Goal: Information Seeking & Learning: Find specific fact

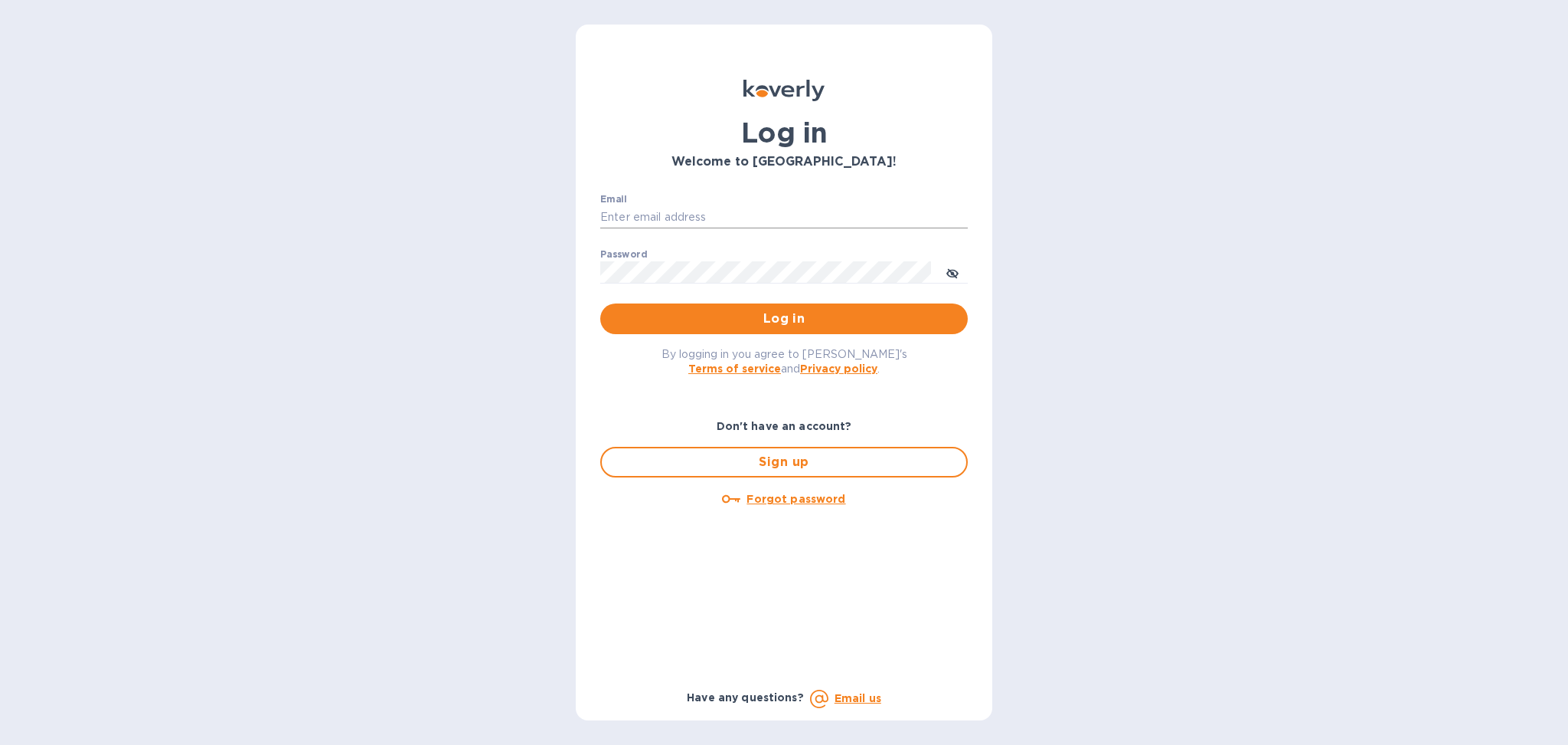
click at [614, 209] on input "Email" at bounding box center [784, 217] width 367 height 23
click at [733, 222] on input "Email" at bounding box center [784, 217] width 367 height 23
type input "[PERSON_NAME][EMAIL_ADDRESS][DOMAIN_NAME]"
click at [705, 329] on button "Log in" at bounding box center [784, 319] width 367 height 31
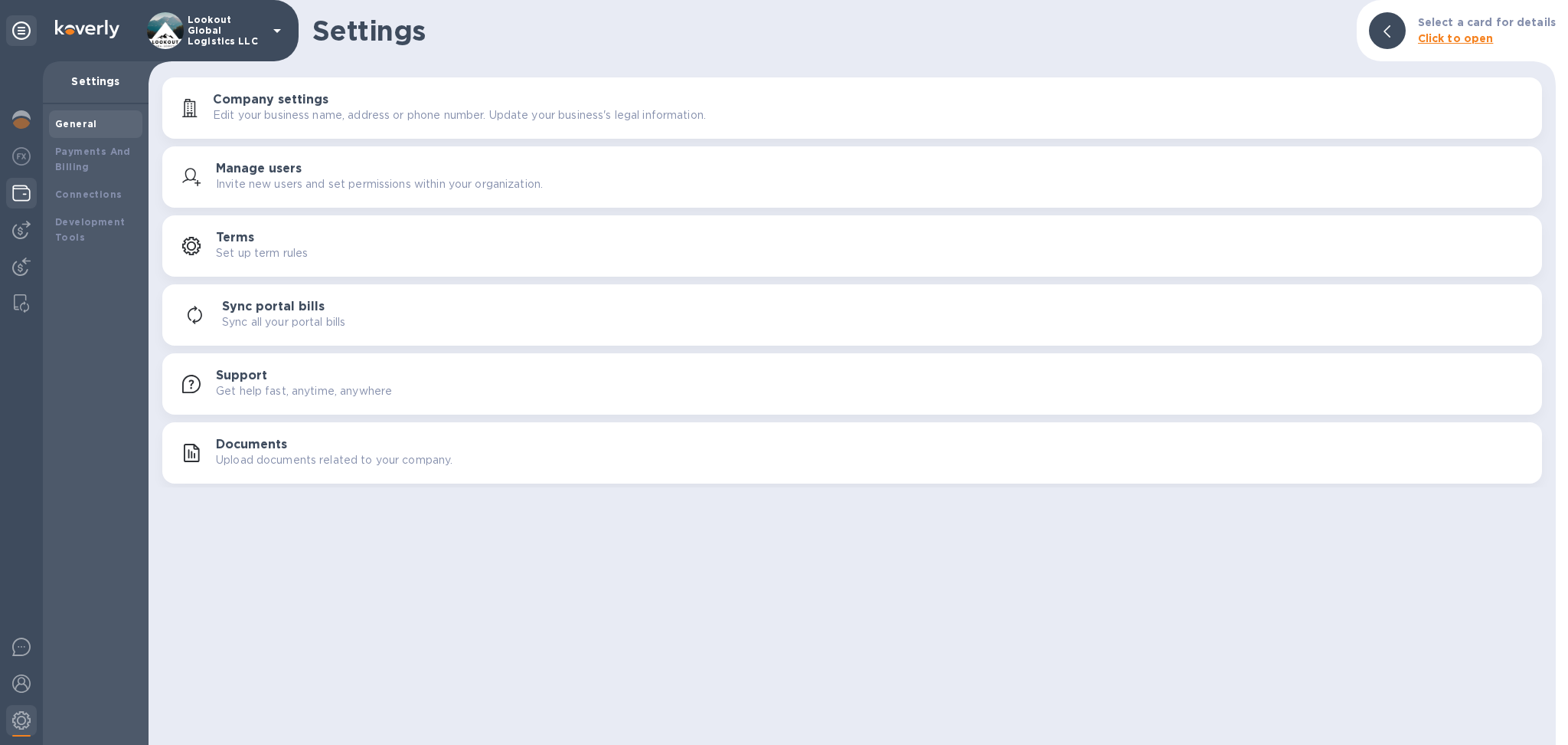
click at [26, 181] on div at bounding box center [22, 194] width 31 height 34
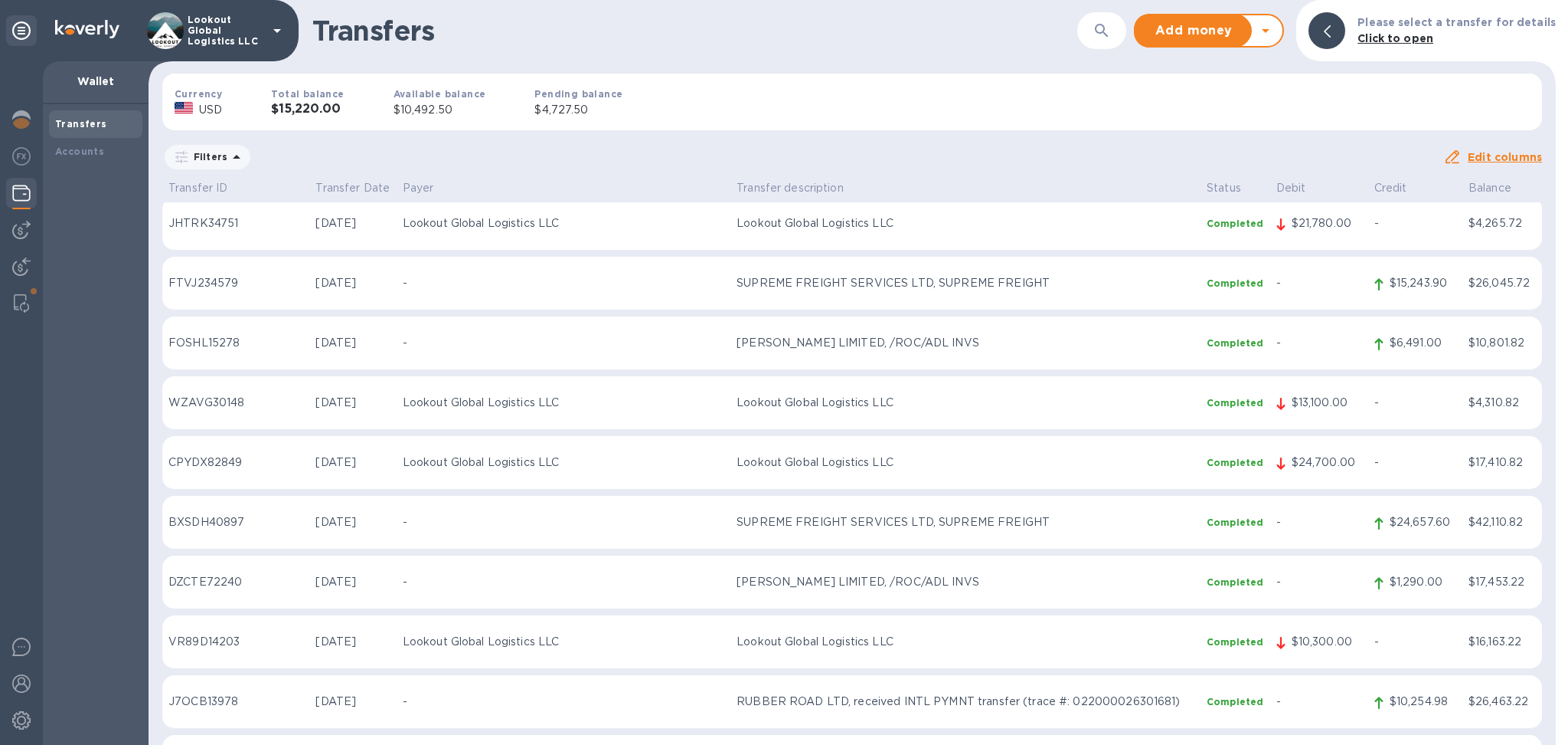
scroll to position [1123, 0]
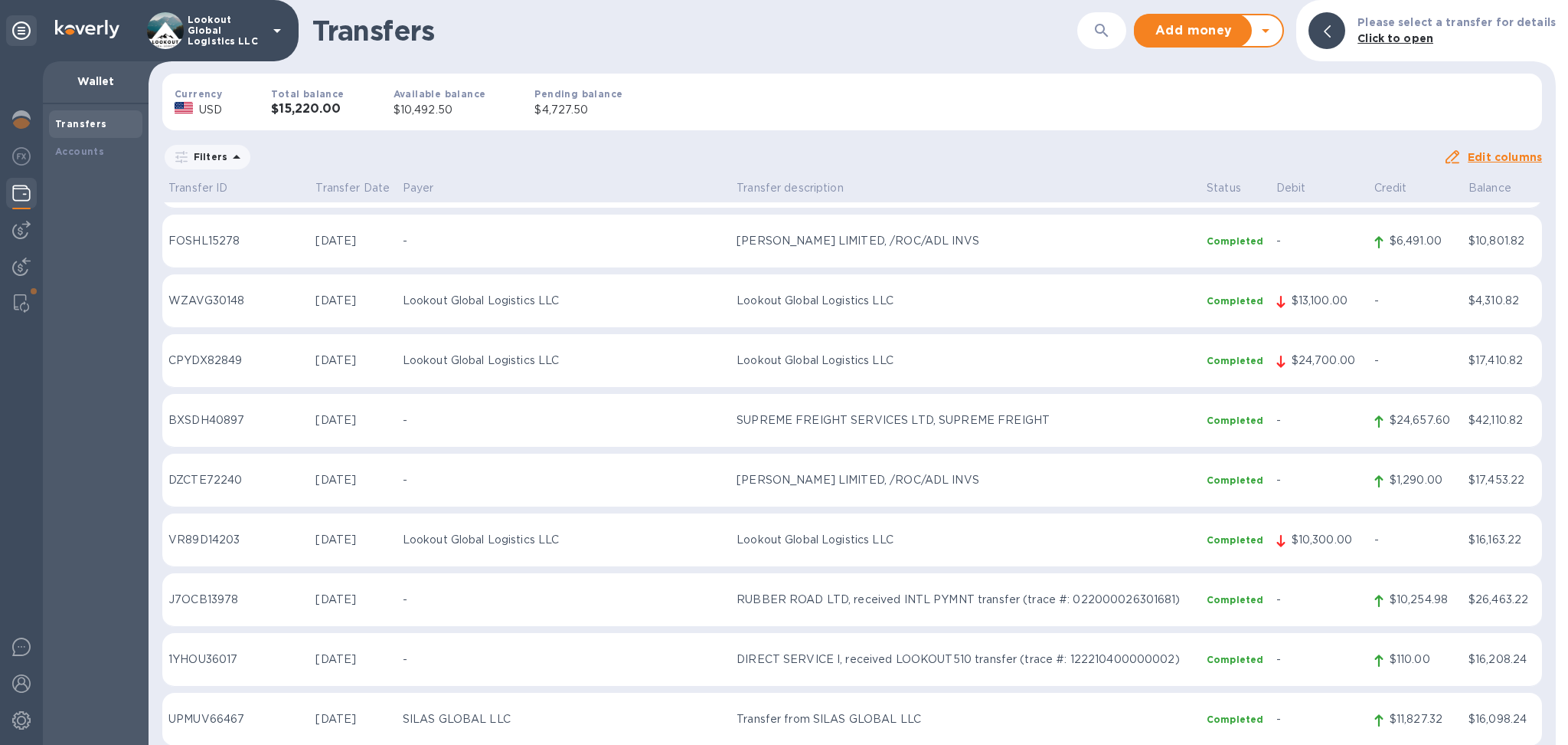
drag, startPoint x: 1093, startPoint y: 612, endPoint x: 974, endPoint y: 527, distance: 146.2
click at [1093, 612] on td "RUBBER ROAD LTD, received INTL PYMNT transfer (trace #: 022000026301681)" at bounding box center [965, 599] width 470 height 54
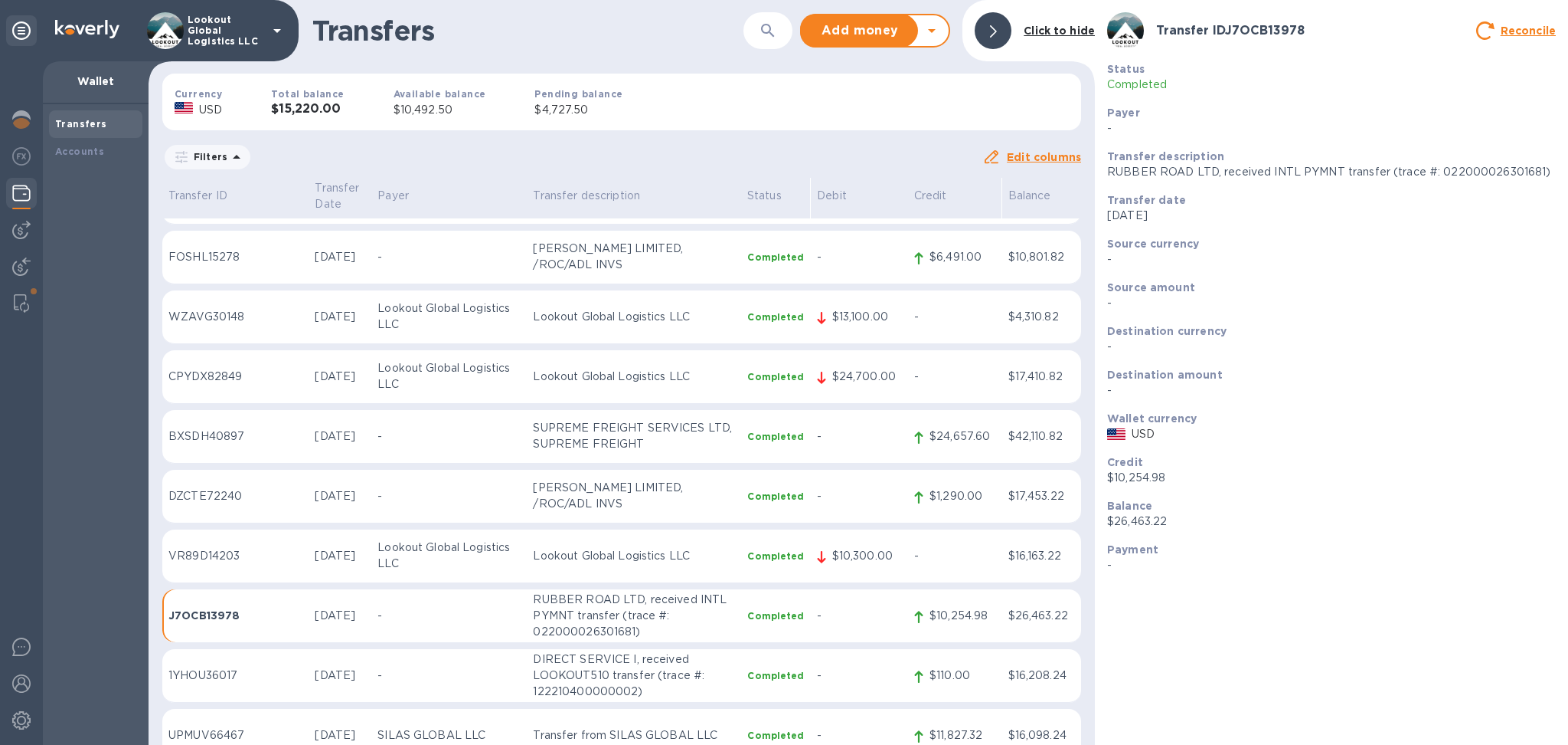
click at [1489, 177] on p "RUBBER ROAD LTD, received INTL PYMNT transfer (trace #: 022000026301681)" at bounding box center [1332, 172] width 449 height 16
copy p "022000026301681"
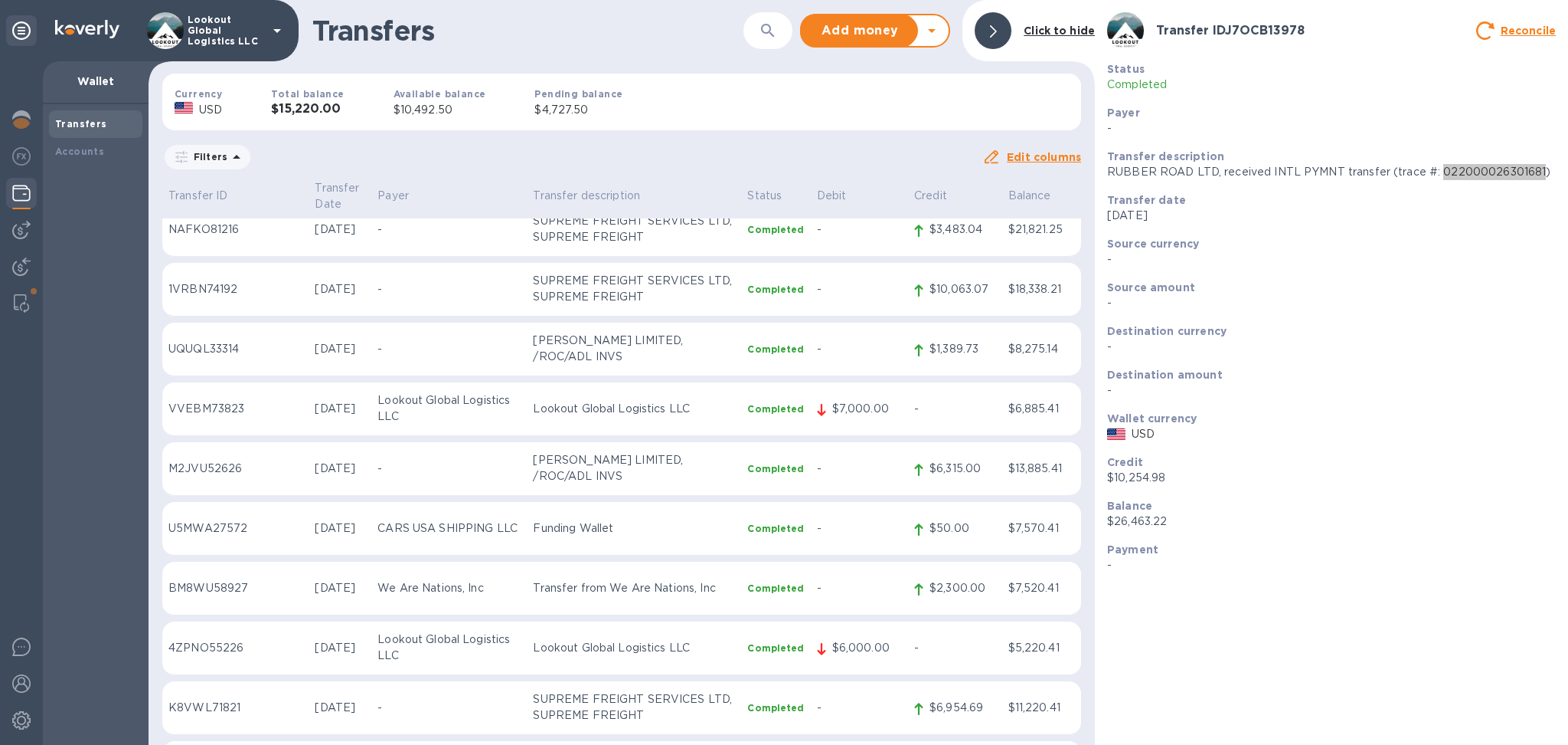
scroll to position [409, 0]
